Goal: Find contact information: Find contact information

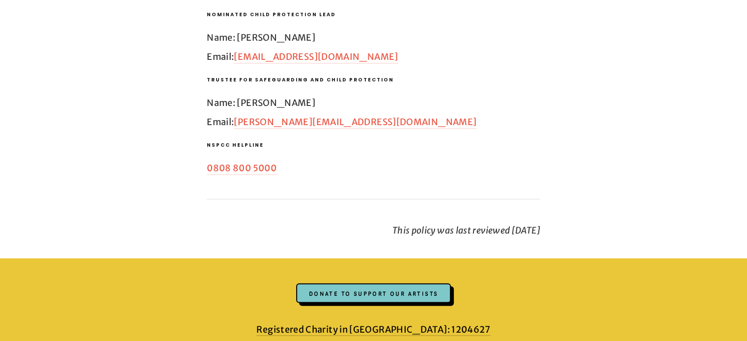
scroll to position [5405, 0]
copy h3 "Trustee for safeguarding and child protection"
drag, startPoint x: 207, startPoint y: 118, endPoint x: 391, endPoint y: 112, distance: 184.4
drag, startPoint x: 206, startPoint y: 52, endPoint x: 327, endPoint y: 42, distance: 121.3
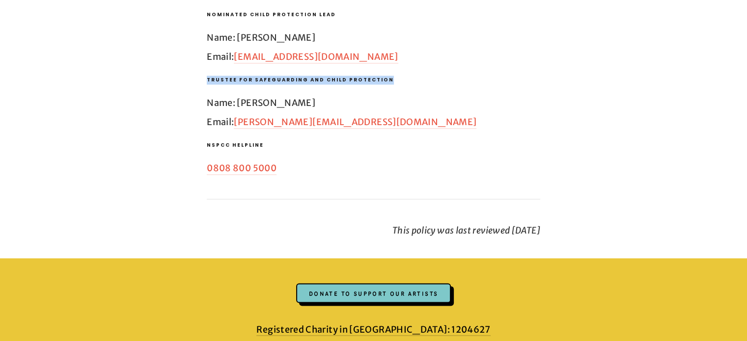
copy h3 "Trustee for safeguarding and child protection"
drag, startPoint x: 206, startPoint y: 119, endPoint x: 381, endPoint y: 111, distance: 175.1
copy p "[PERSON_NAME]"
drag, startPoint x: 312, startPoint y: 143, endPoint x: 238, endPoint y: 145, distance: 73.7
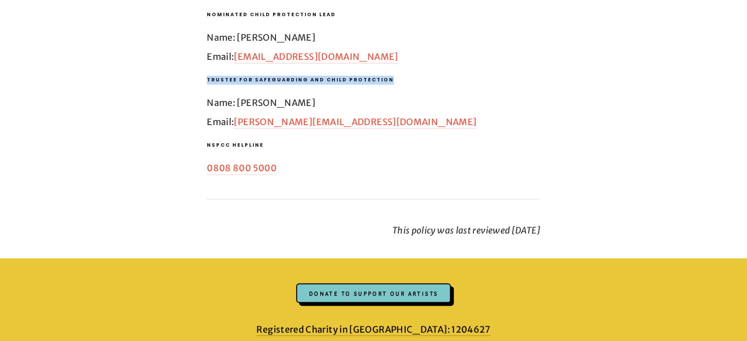
click at [238, 132] on p "Name: [PERSON_NAME] Email: [PERSON_NAME][EMAIL_ADDRESS][DOMAIN_NAME]" at bounding box center [374, 112] width 334 height 39
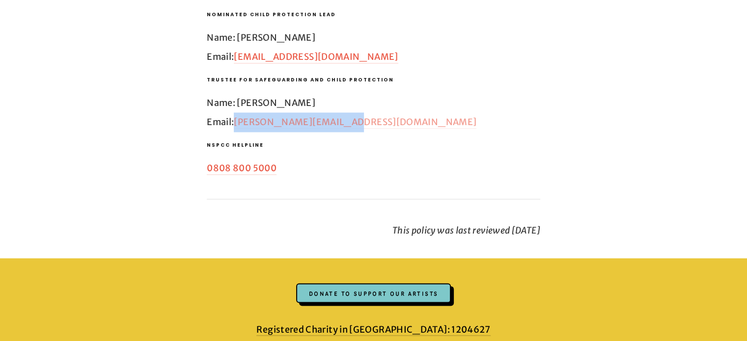
copy link "[PERSON_NAME][EMAIL_ADDRESS][DOMAIN_NAME]"
drag, startPoint x: 355, startPoint y: 159, endPoint x: 236, endPoint y: 163, distance: 119.0
click at [236, 132] on p "Name: [PERSON_NAME] Email: [PERSON_NAME][EMAIL_ADDRESS][DOMAIN_NAME]" at bounding box center [374, 112] width 334 height 39
